Goal: Find specific page/section: Find specific page/section

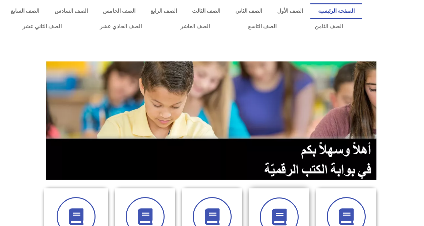
scroll to position [134, 0]
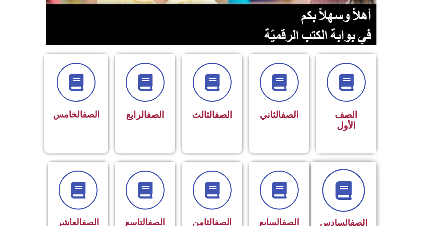
click at [348, 181] on icon at bounding box center [343, 190] width 18 height 18
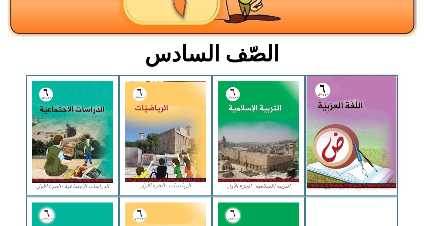
scroll to position [134, 0]
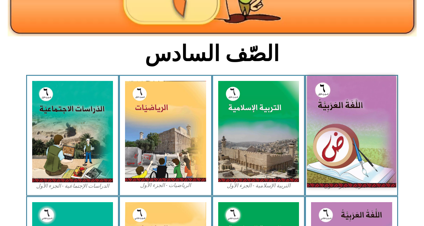
click at [359, 149] on img at bounding box center [351, 131] width 89 height 111
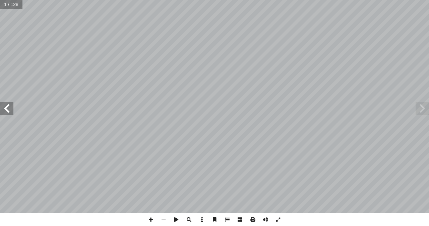
click at [1, 109] on span at bounding box center [6, 108] width 13 height 13
click at [2, 109] on span at bounding box center [6, 108] width 13 height 13
click at [2, 110] on span at bounding box center [6, 108] width 13 height 13
click at [4, 109] on span at bounding box center [6, 108] width 13 height 13
click at [5, 108] on span at bounding box center [6, 108] width 13 height 13
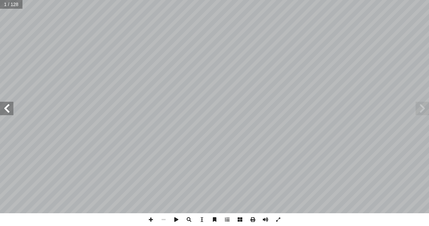
click at [7, 108] on span at bounding box center [6, 108] width 13 height 13
click at [7, 107] on span at bounding box center [6, 108] width 13 height 13
click at [7, 105] on span at bounding box center [6, 108] width 13 height 13
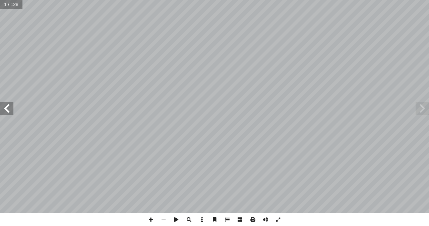
click at [6, 104] on span at bounding box center [6, 108] width 13 height 13
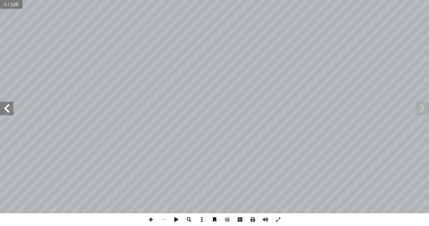
click at [6, 103] on span at bounding box center [6, 108] width 13 height 13
click at [10, 100] on div "ُ ة َّ ي ِ ب َ ر َ الع ُ ة َ غ ُّ الل ليف: أ � ّ فريق الت ) ً � ق ّ . [PERSON_N…" at bounding box center [214, 106] width 429 height 213
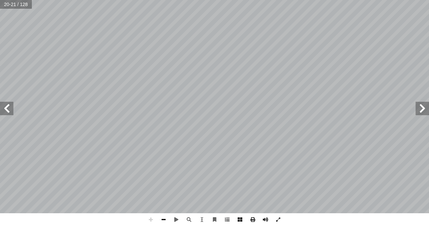
click at [162, 218] on span at bounding box center [163, 219] width 13 height 13
click at [7, 108] on span at bounding box center [6, 108] width 13 height 13
click at [4, 106] on span at bounding box center [6, 108] width 13 height 13
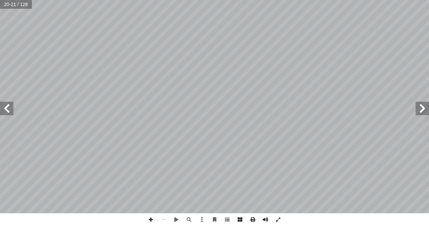
click at [4, 106] on span at bounding box center [6, 108] width 13 height 13
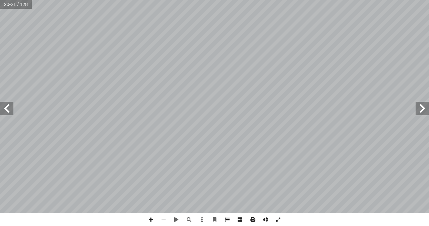
click at [4, 106] on span at bounding box center [6, 108] width 13 height 13
click at [4, 105] on span at bounding box center [6, 108] width 13 height 13
click at [428, 109] on span at bounding box center [422, 108] width 13 height 13
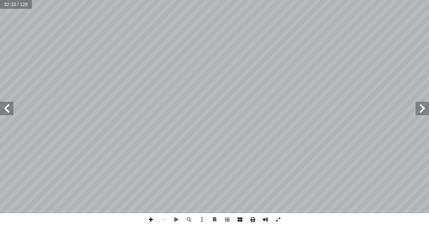
click at [150, 219] on span at bounding box center [151, 219] width 13 height 13
